Goal: Navigation & Orientation: Find specific page/section

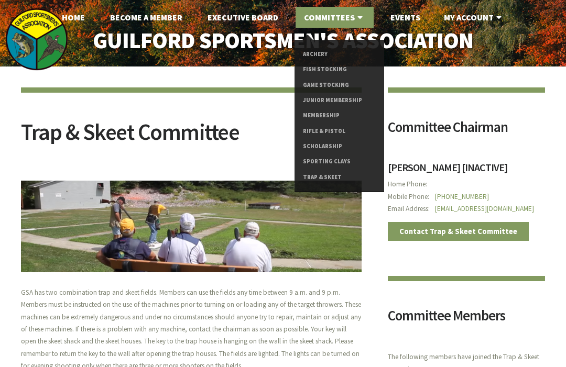
click at [332, 162] on link "Sporting Clays" at bounding box center [339, 161] width 73 height 15
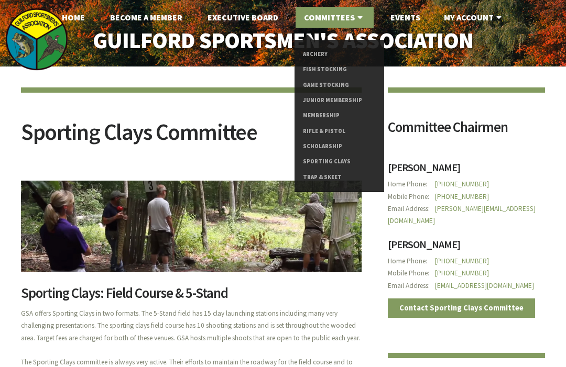
click at [332, 131] on link "Rifle & Pistol" at bounding box center [339, 131] width 73 height 15
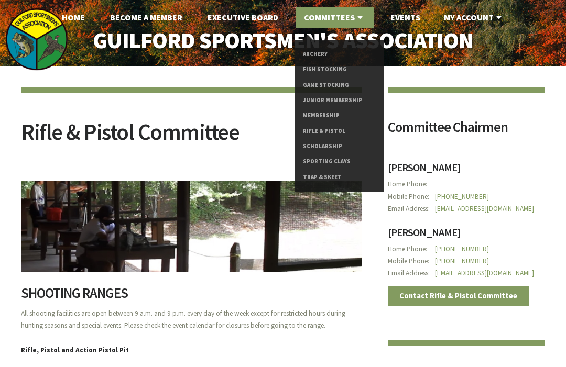
click at [330, 181] on link "Trap & Skeet" at bounding box center [339, 177] width 73 height 15
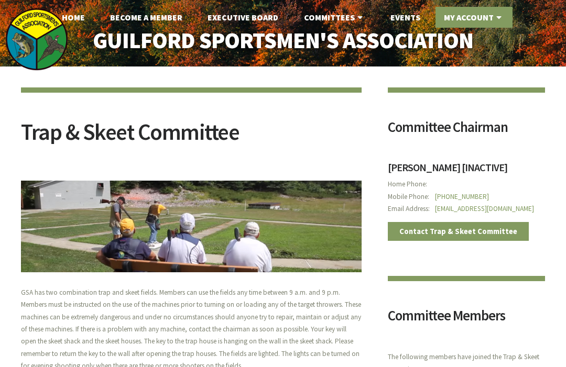
click at [499, 16] on icon at bounding box center [499, 17] width 10 height 8
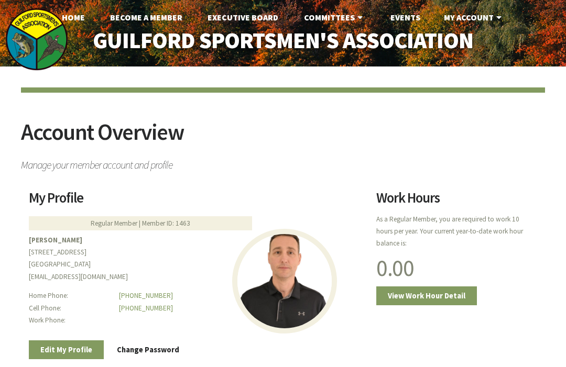
click at [473, 19] on link "My Account" at bounding box center [473, 17] width 77 height 21
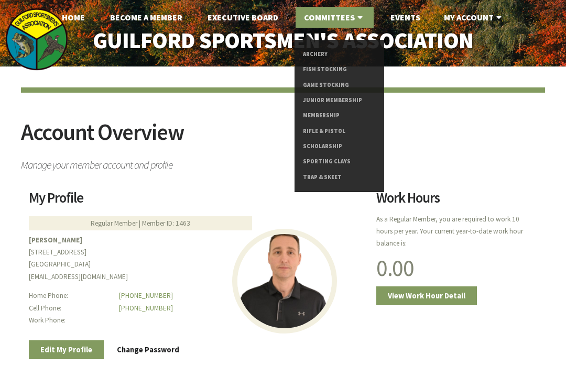
click at [334, 163] on link "Sporting Clays" at bounding box center [339, 161] width 73 height 15
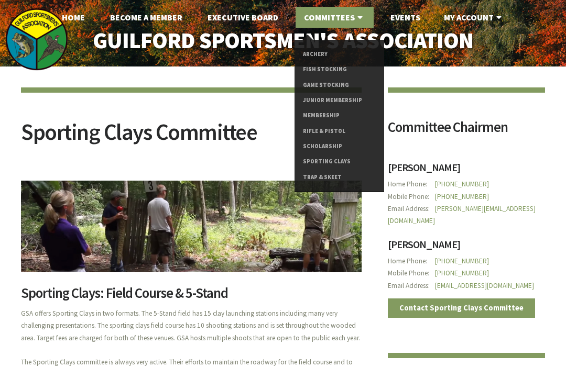
click at [325, 133] on link "Rifle & Pistol" at bounding box center [339, 131] width 73 height 15
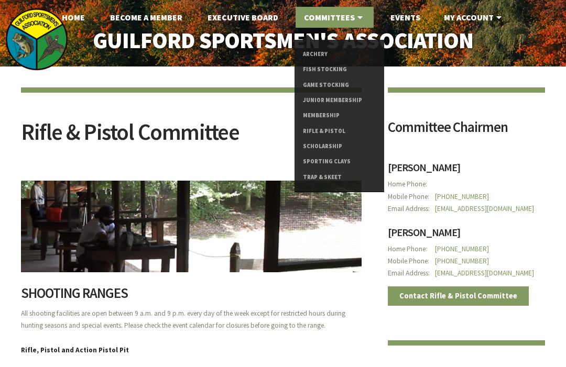
click at [333, 72] on link "Fish Stocking" at bounding box center [339, 69] width 73 height 15
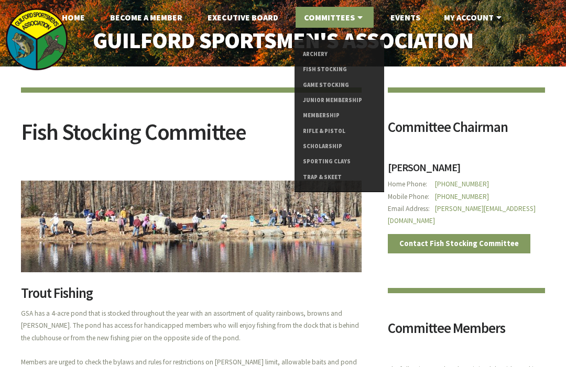
click at [331, 90] on link "Game Stocking" at bounding box center [339, 85] width 73 height 15
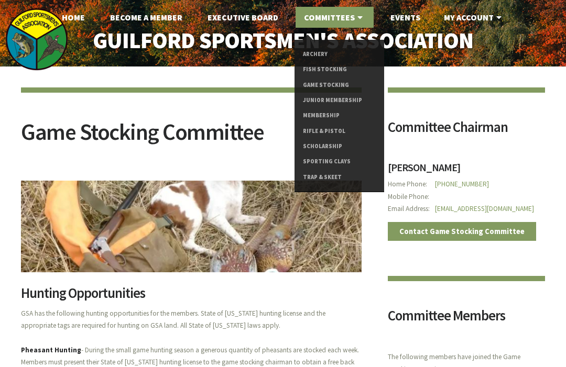
click at [328, 57] on link "Archery" at bounding box center [339, 54] width 73 height 15
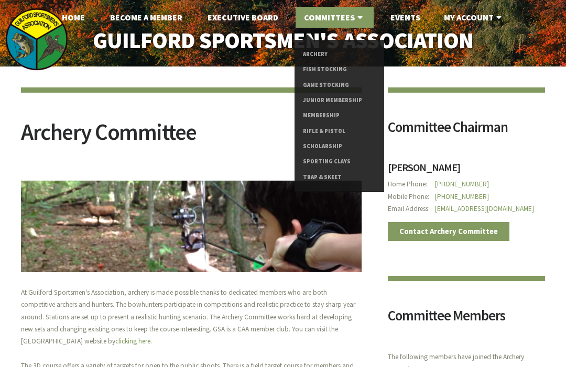
click at [340, 161] on link "Sporting Clays" at bounding box center [339, 161] width 73 height 15
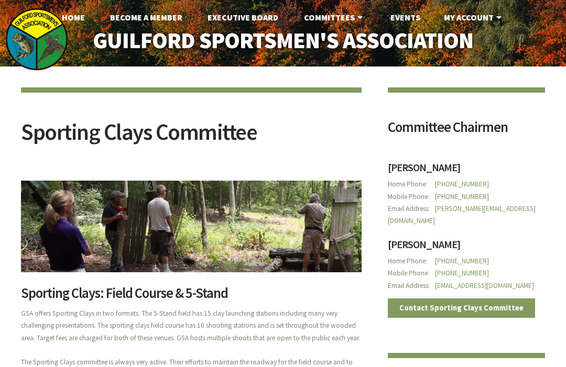
click at [411, 18] on link "Events" at bounding box center [405, 17] width 47 height 21
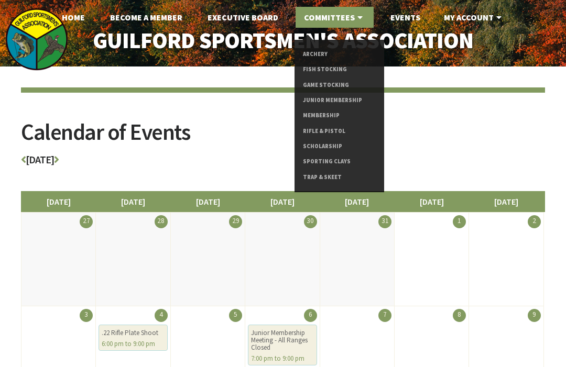
click at [331, 180] on link "Trap & Skeet" at bounding box center [339, 177] width 73 height 15
